Goal: Task Accomplishment & Management: Manage account settings

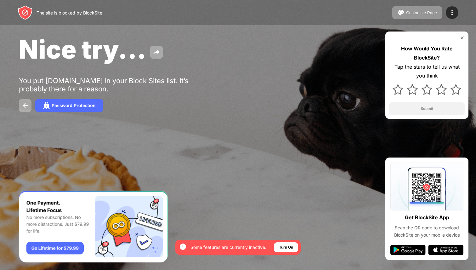
click at [456, 7] on div "Customize Page Edit Block List Redirect Customize Block Page Upgrade Password P…" at bounding box center [425, 12] width 66 height 13
click at [447, 10] on div at bounding box center [451, 12] width 13 height 13
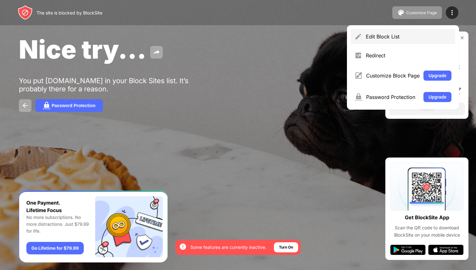
click at [379, 30] on div "Edit Block List" at bounding box center [402, 36] width 104 height 15
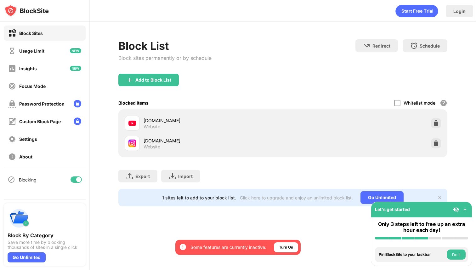
click at [430, 144] on div "[DOMAIN_NAME] Website" at bounding box center [282, 143] width 321 height 20
click at [432, 144] on div at bounding box center [436, 143] width 10 height 10
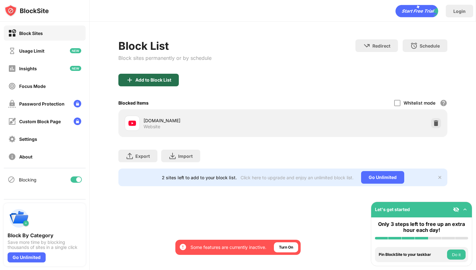
click at [166, 80] on div "Add to Block List" at bounding box center [153, 79] width 36 height 5
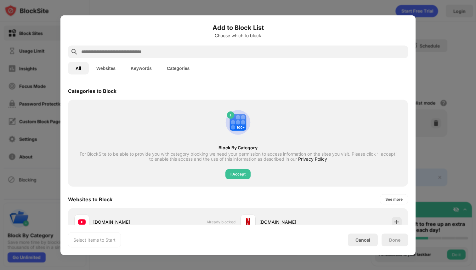
click at [195, 52] on input "text" at bounding box center [243, 52] width 325 height 8
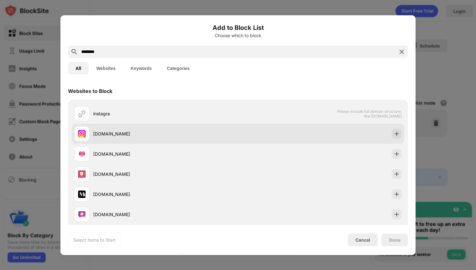
type input "********"
click at [118, 129] on div "[DOMAIN_NAME]" at bounding box center [156, 133] width 164 height 15
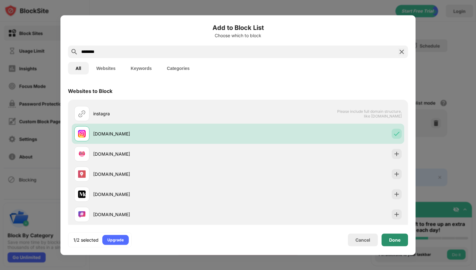
click at [396, 239] on div "Done" at bounding box center [394, 239] width 11 height 5
